Goal: Transaction & Acquisition: Download file/media

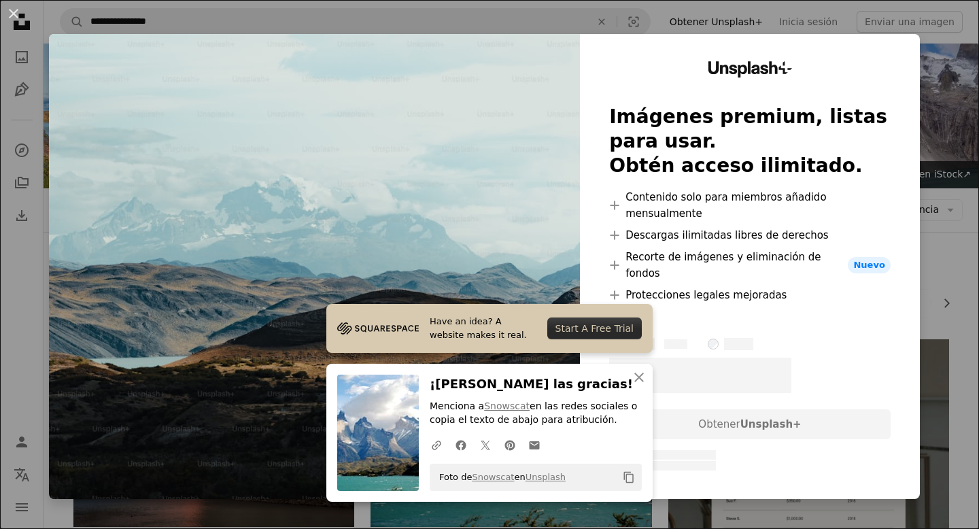
scroll to position [843, 0]
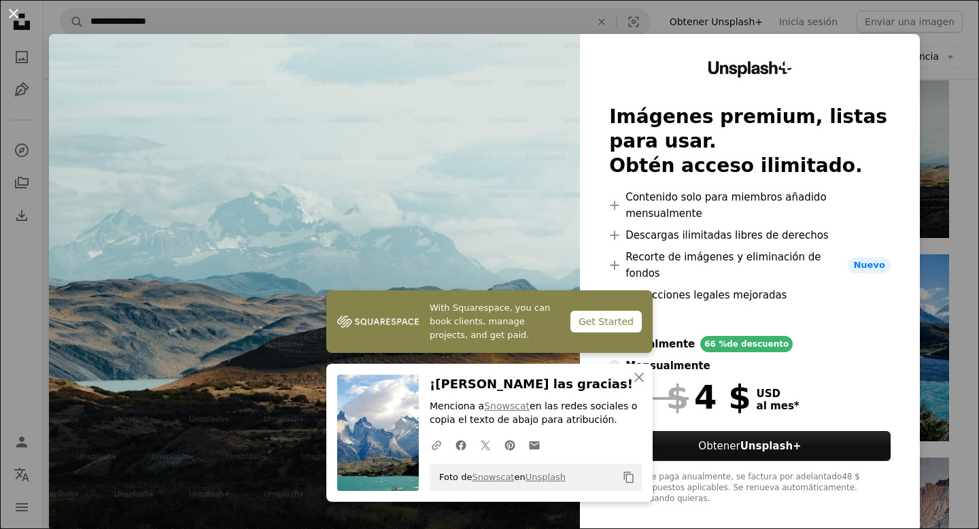
click at [20, 14] on button "An X shape" at bounding box center [13, 13] width 16 height 16
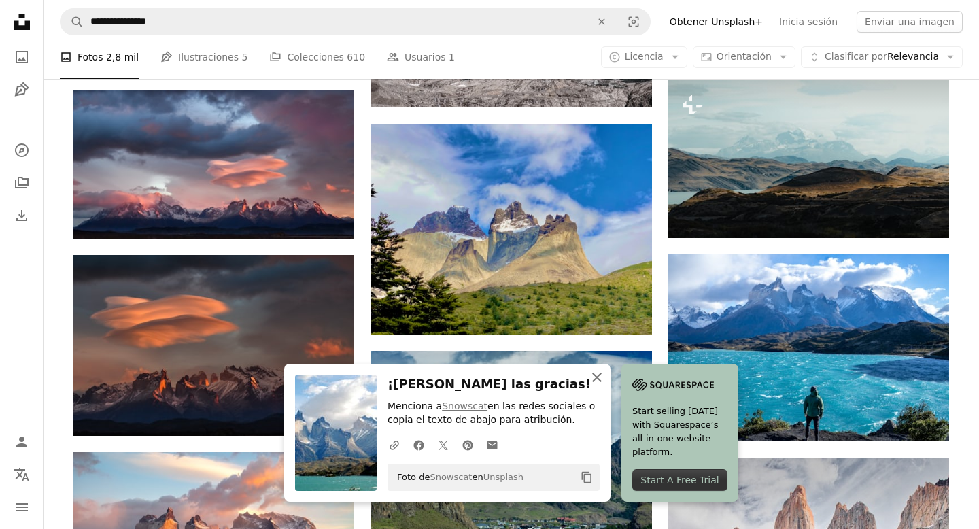
click at [592, 378] on icon "An X shape" at bounding box center [597, 377] width 16 height 16
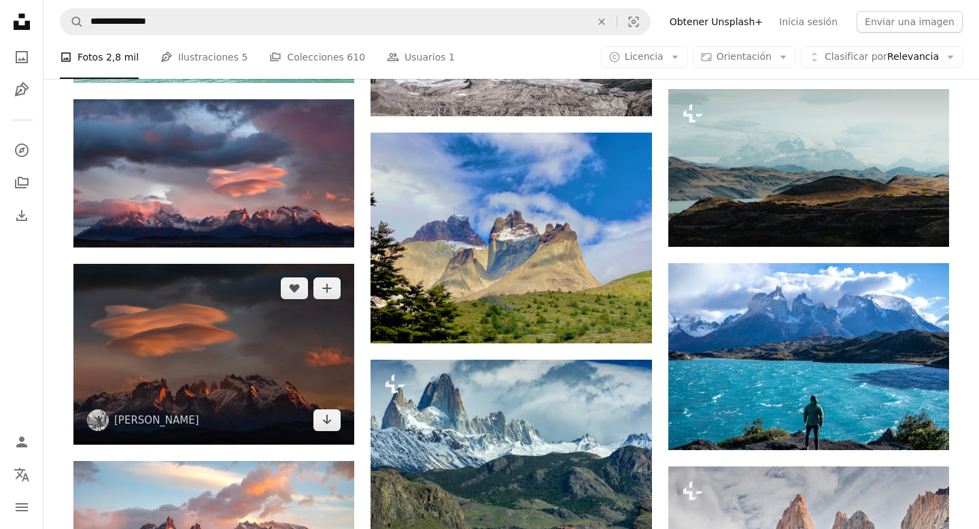
scroll to position [817, 0]
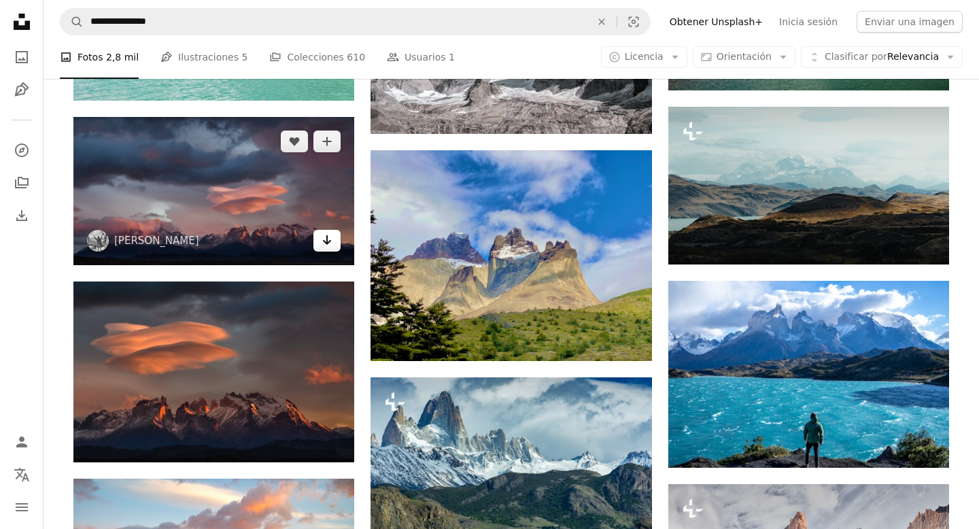
click at [328, 241] on icon "Descargar" at bounding box center [327, 240] width 9 height 10
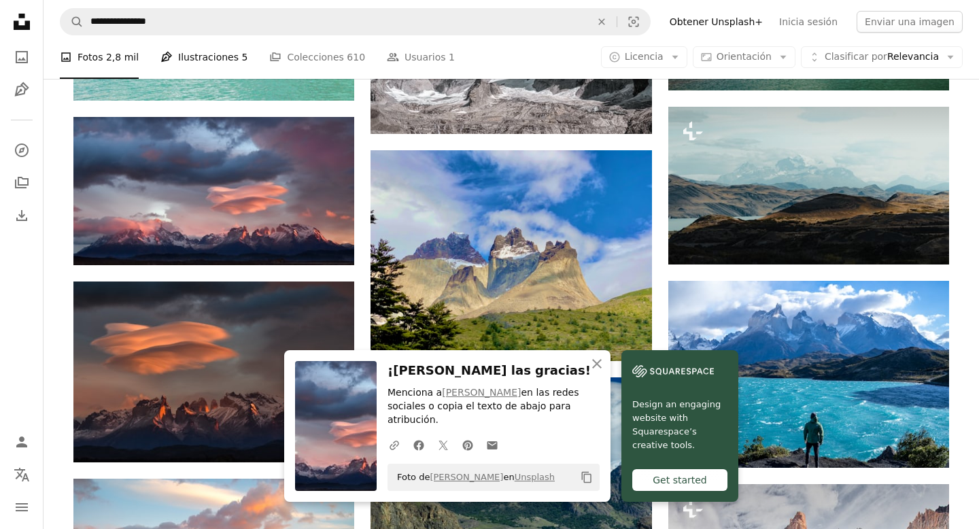
click at [209, 52] on link "Pen Tool Ilustraciones 5" at bounding box center [203, 56] width 87 height 43
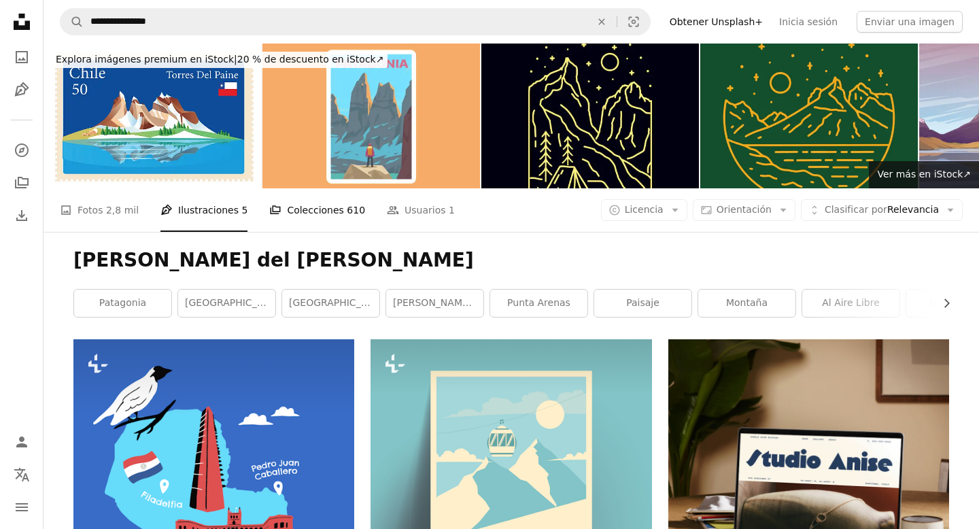
click at [281, 207] on link "A stack of folders Colecciones 610" at bounding box center [317, 209] width 96 height 43
